Goal: Information Seeking & Learning: Understand process/instructions

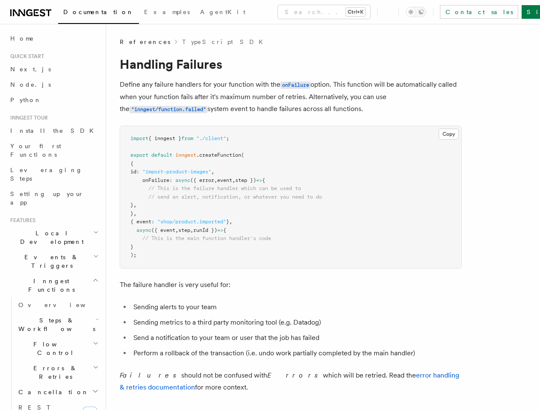
click at [270, 205] on pre "import { inngest } from "./client" ; export default inngest .createFunction ( {…" at bounding box center [290, 197] width 341 height 142
click at [287, 12] on button "Search... Ctrl+K" at bounding box center [324, 12] width 92 height 14
click at [429, 12] on div at bounding box center [270, 205] width 540 height 410
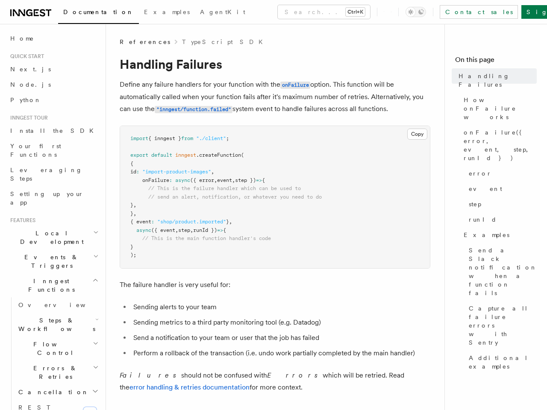
click at [50, 208] on div at bounding box center [273, 205] width 547 height 410
click at [50, 223] on div at bounding box center [273, 205] width 547 height 410
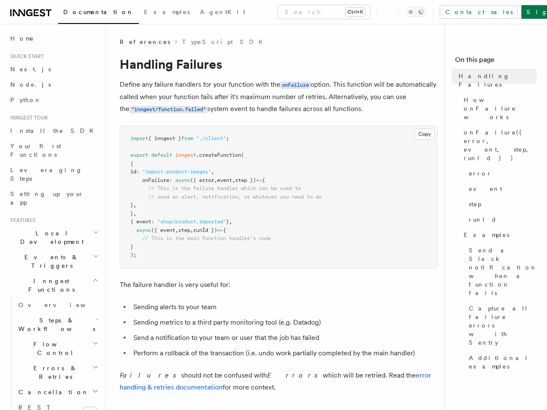
click at [50, 277] on span "Inngest Functions" at bounding box center [49, 285] width 85 height 17
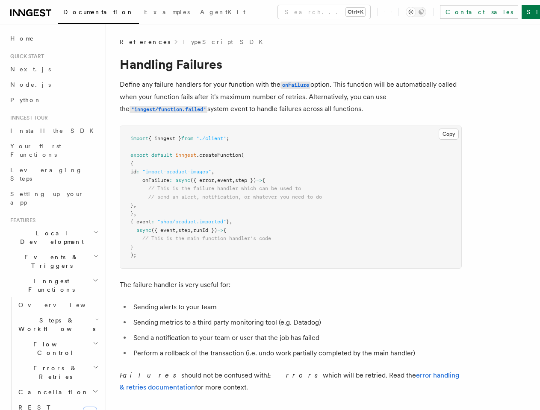
click at [54, 316] on span "Steps & Workflows" at bounding box center [55, 324] width 80 height 17
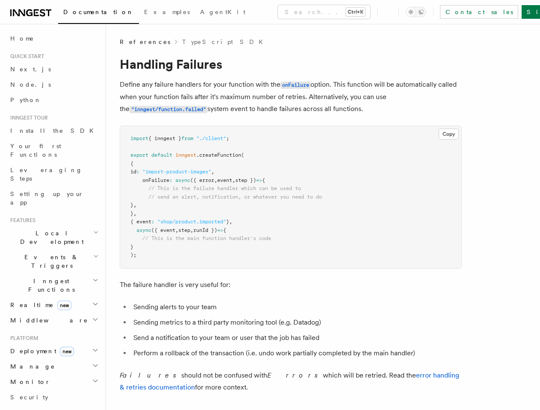
click at [54, 335] on h2 "Platform" at bounding box center [54, 338] width 94 height 7
click at [60, 347] on span "new" at bounding box center [67, 351] width 14 height 9
